Goal: Find contact information: Find contact information

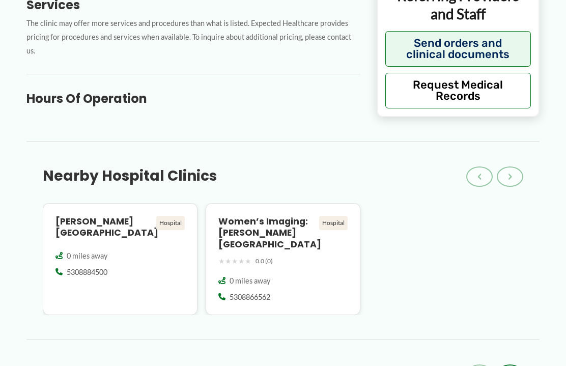
scroll to position [550, 0]
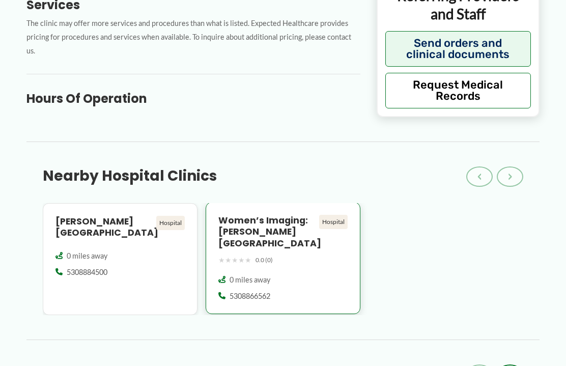
click at [253, 215] on h4 "Women’s Imaging: [PERSON_NAME] [GEOGRAPHIC_DATA]" at bounding box center [266, 232] width 97 height 35
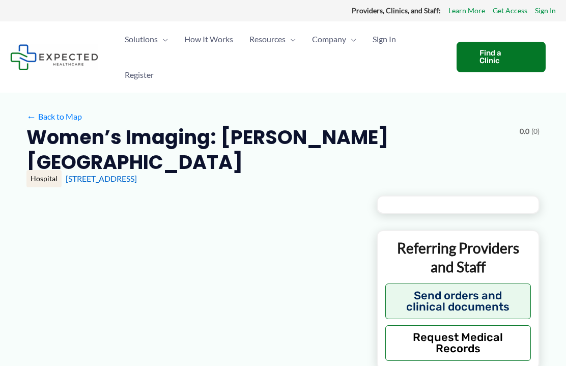
type input "**********"
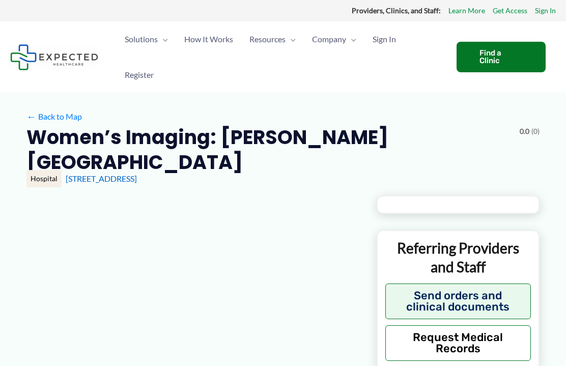
type input "**********"
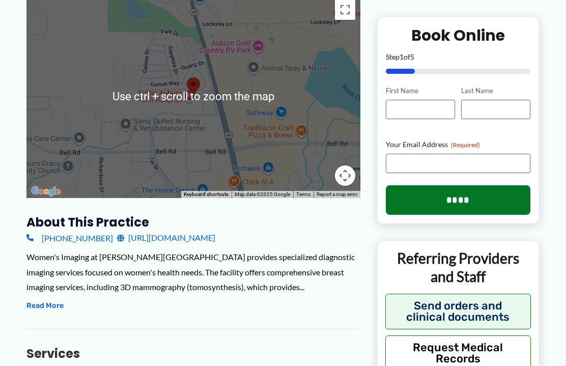
scroll to position [274, 0]
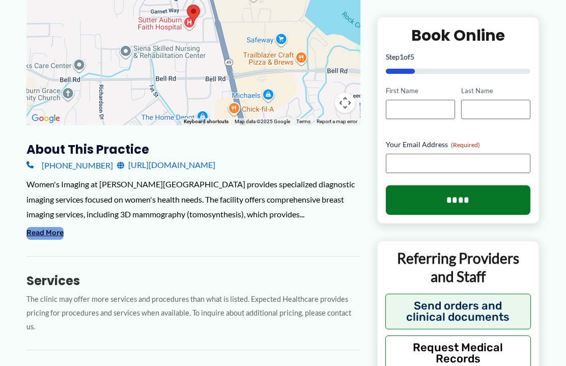
click at [37, 236] on button "Read More" at bounding box center [44, 233] width 37 height 12
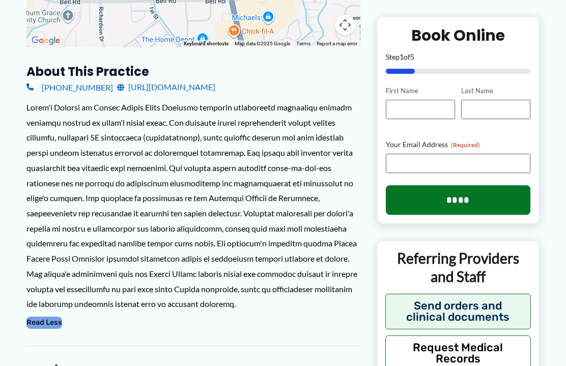
scroll to position [350, 0]
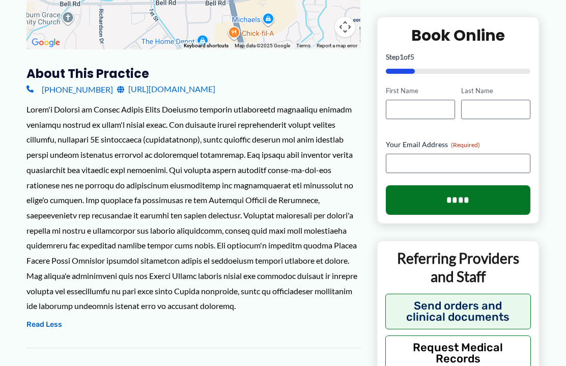
drag, startPoint x: 322, startPoint y: 85, endPoint x: 107, endPoint y: 91, distance: 214.4
click at [107, 91] on div "(530) 886-6562 http://www.sutterauburnfaith.org/services/imaging.html" at bounding box center [193, 88] width 334 height 15
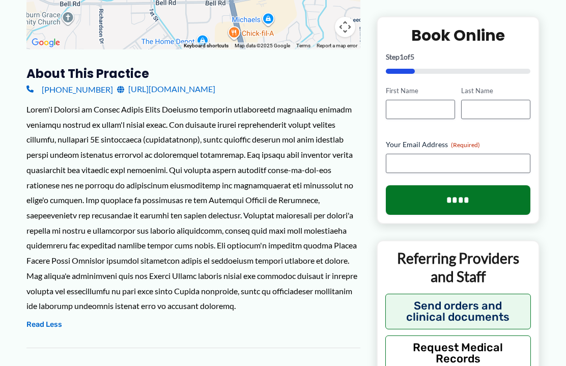
drag, startPoint x: 328, startPoint y: 87, endPoint x: 115, endPoint y: 89, distance: 213.8
click at [115, 89] on div "(530) 886-6562 http://www.sutterauburnfaith.org/services/imaging.html" at bounding box center [193, 88] width 334 height 15
copy link "http://www.sutterauburnfaith.org/services/imaging.html"
click at [417, 14] on div "← Move left → Move right ↑ Move up ↓ Move down + Zoom in - Zoom out Home Jump l…" at bounding box center [282, 292] width 513 height 893
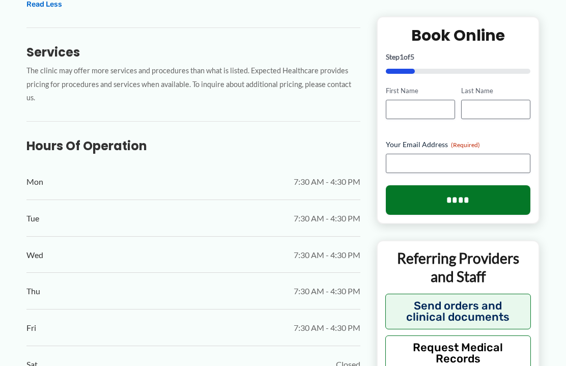
click at [558, 101] on div "← Back to Map Women’s Imaging: Sutter Auburn Faith Hospital ★ ★ ★ ★ ★ 0.0 (0) H…" at bounding box center [283, 282] width 566 height 1719
